Goal: Information Seeking & Learning: Understand process/instructions

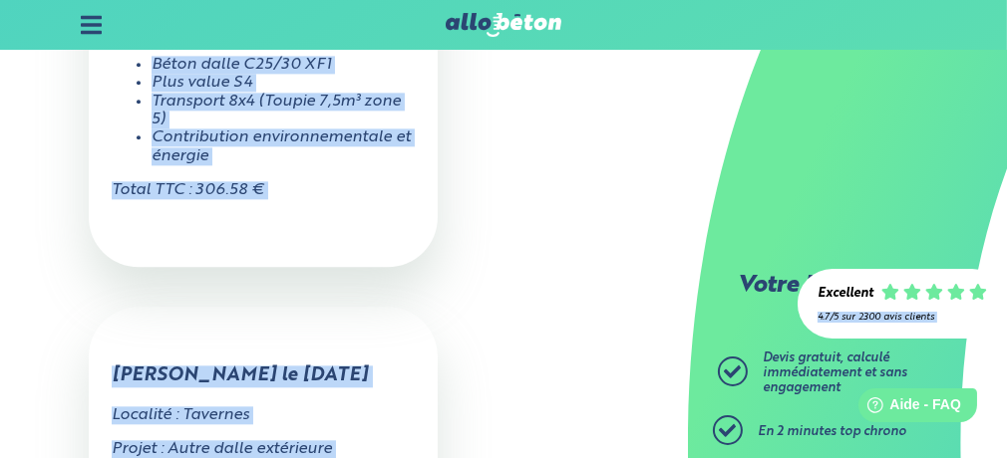
scroll to position [4718, 0]
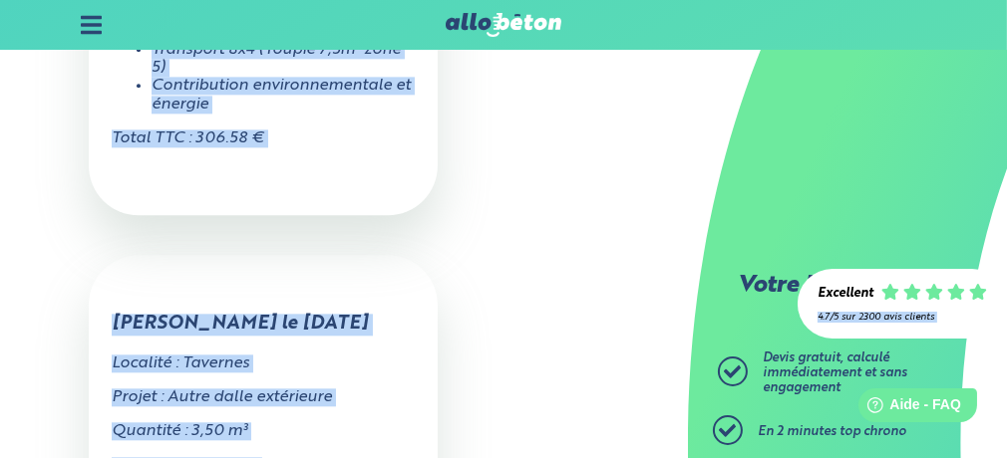
click at [798, 369] on span "Devis gratuit, calculé immédiatement et sans engagement" at bounding box center [834, 373] width 145 height 42
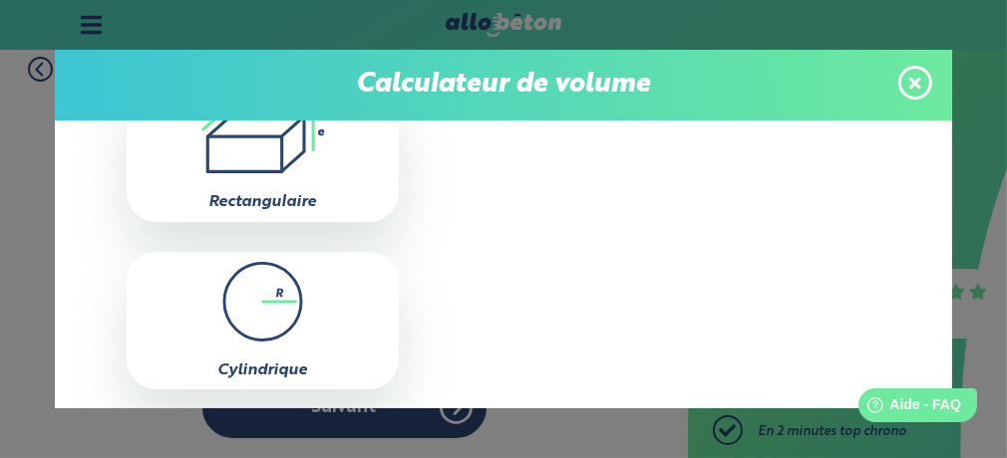
scroll to position [221, 0]
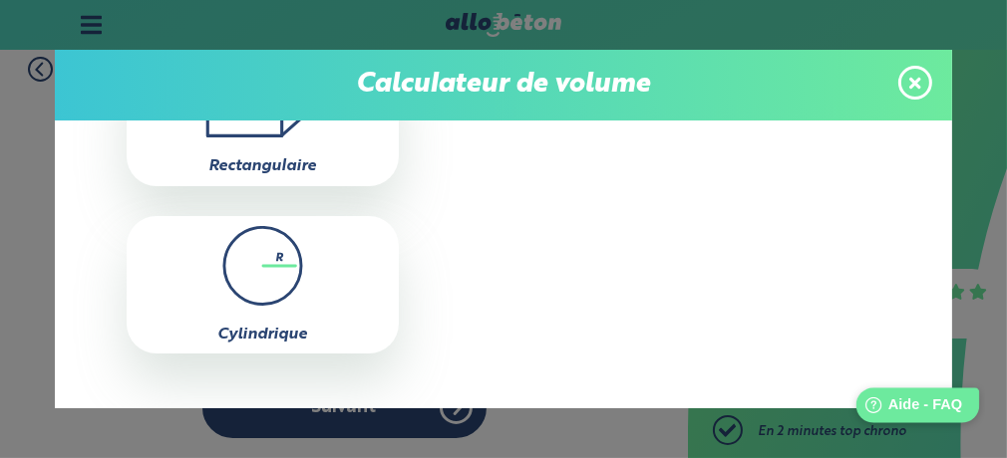
click at [918, 405] on span "Aide - FAQ" at bounding box center [924, 404] width 74 height 17
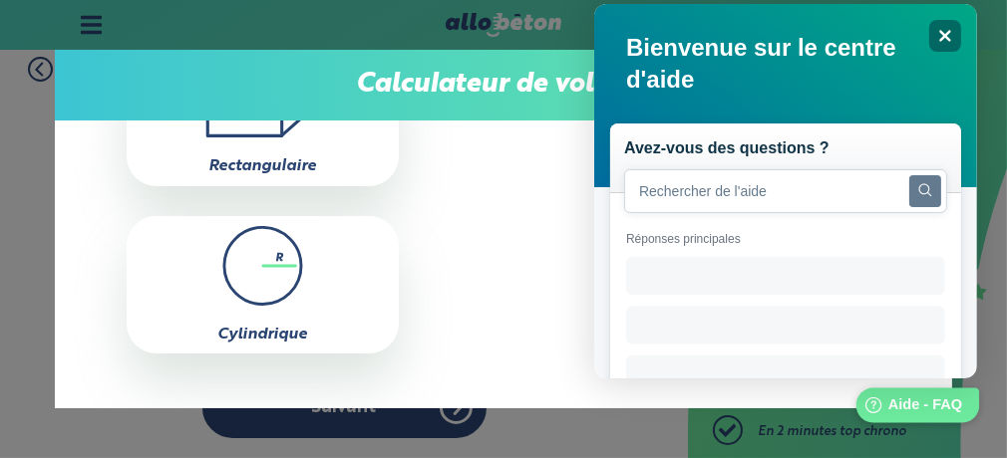
scroll to position [0, 0]
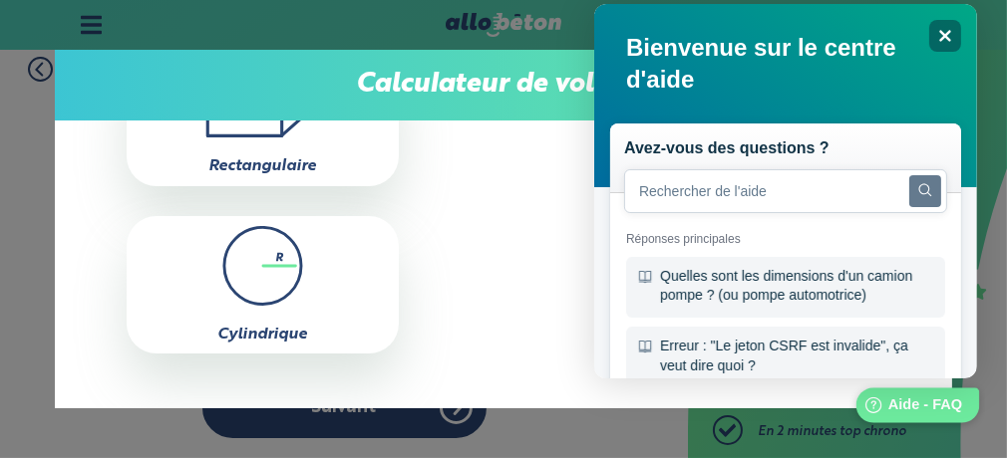
click at [918, 406] on span "Aide - FAQ" at bounding box center [924, 404] width 74 height 17
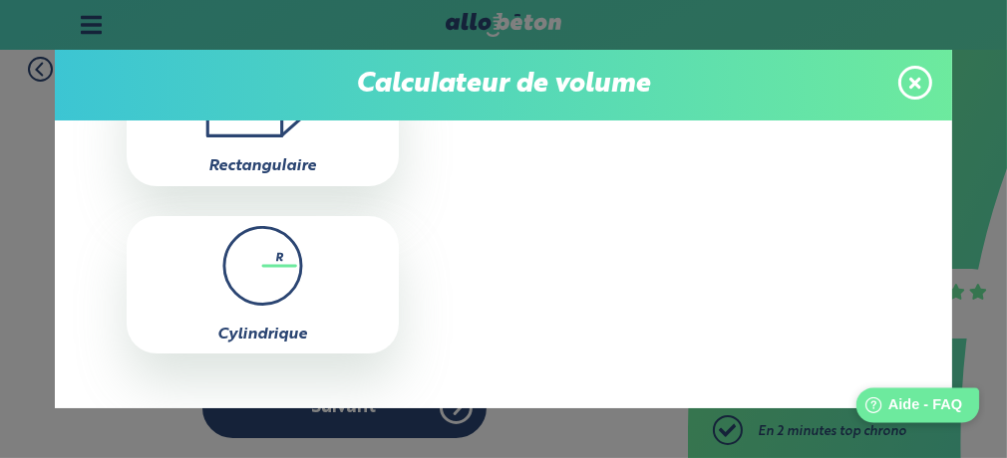
click at [918, 406] on span "Aide - FAQ" at bounding box center [924, 404] width 74 height 17
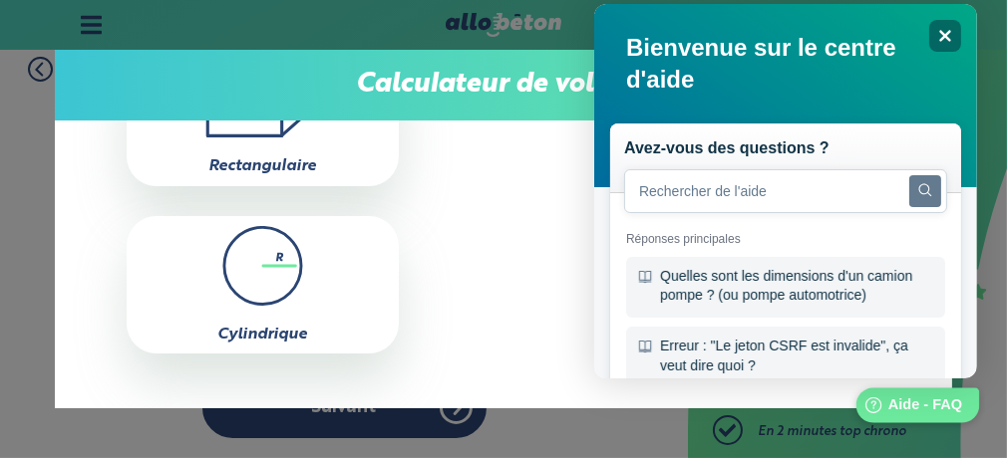
click at [918, 406] on span "Aide - FAQ" at bounding box center [924, 404] width 74 height 17
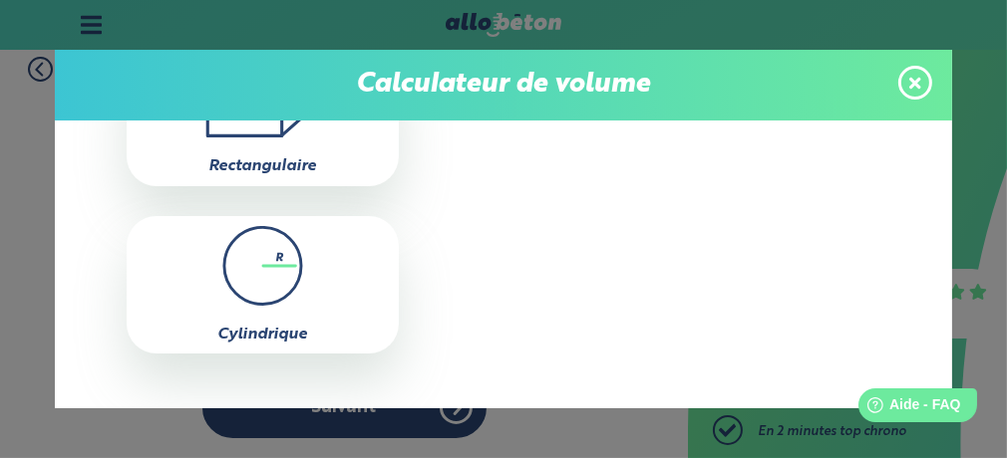
scroll to position [254, 0]
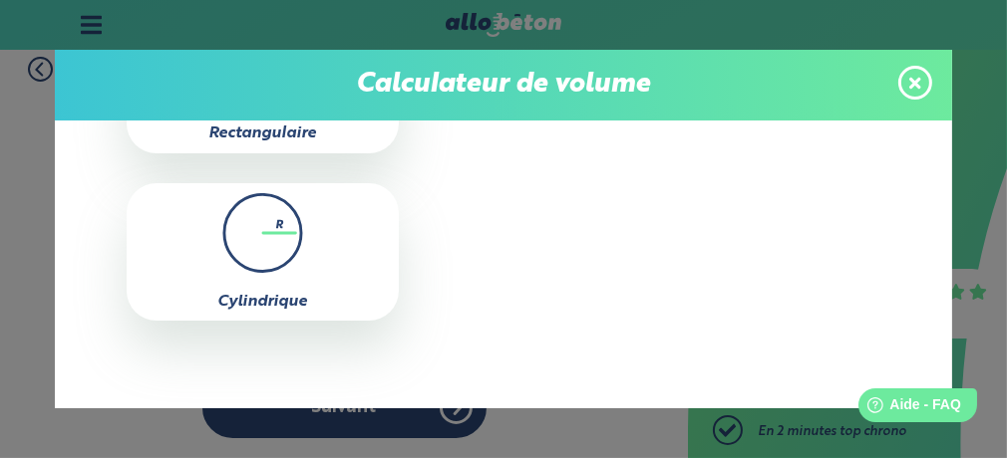
click at [917, 83] on icon at bounding box center [915, 83] width 12 height 12
